Goal: Navigation & Orientation: Find specific page/section

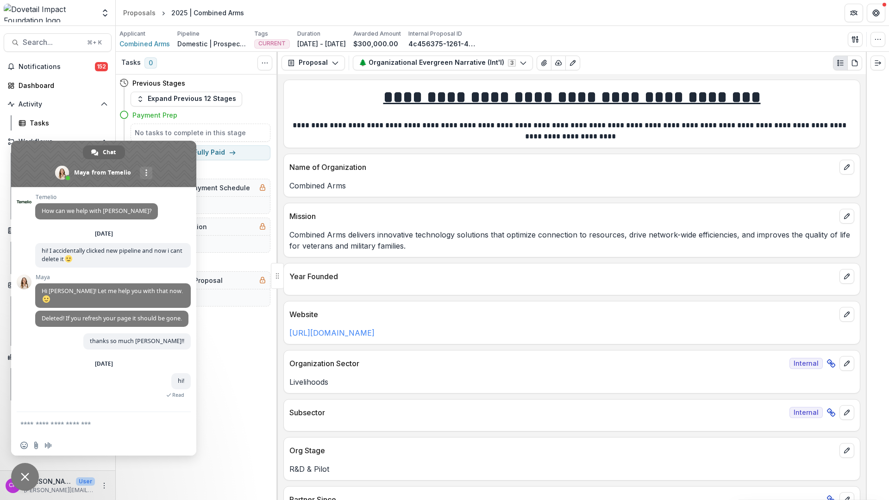
click at [147, 153] on span at bounding box center [103, 164] width 185 height 46
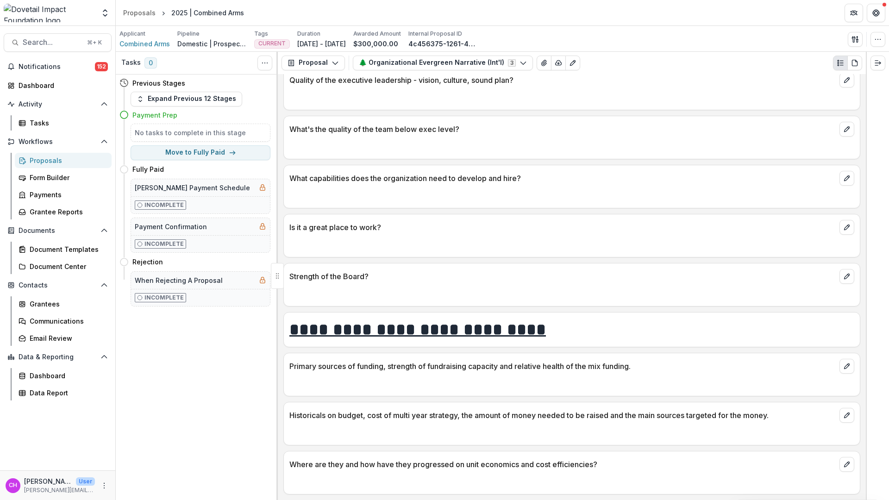
scroll to position [1365, 0]
